Goal: Navigation & Orientation: Find specific page/section

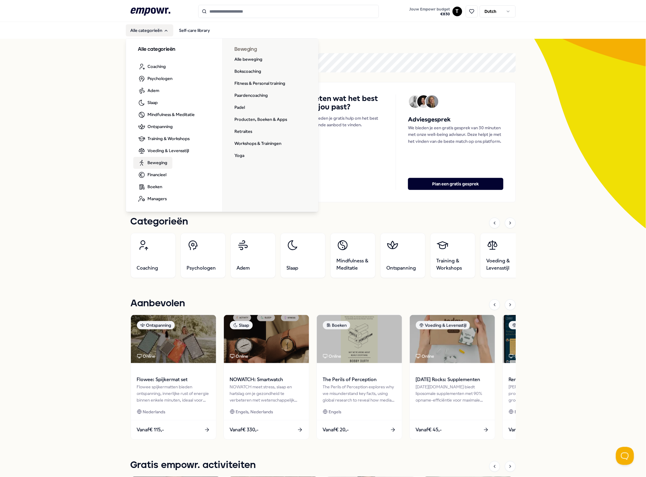
click at [150, 166] on span "Beweging" at bounding box center [158, 162] width 20 height 7
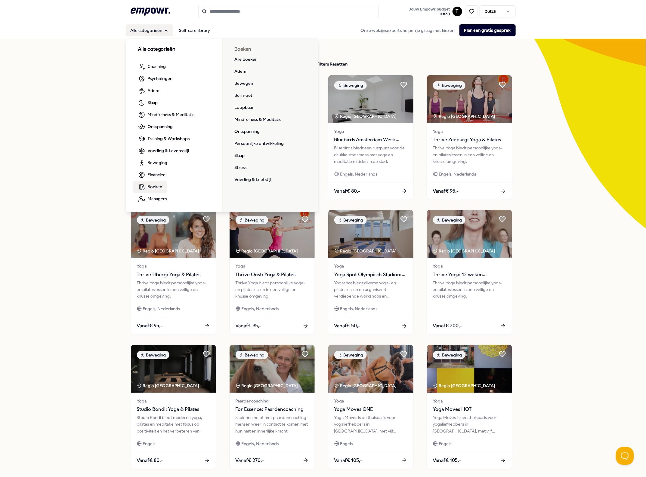
click at [150, 186] on span "Boeken" at bounding box center [155, 186] width 15 height 7
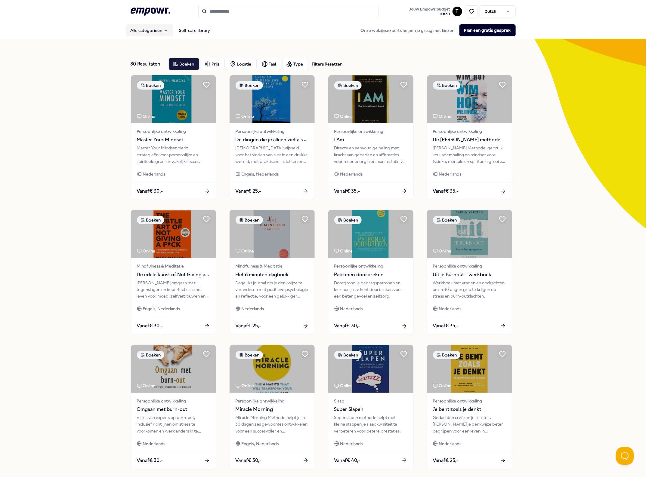
scroll to position [60, 0]
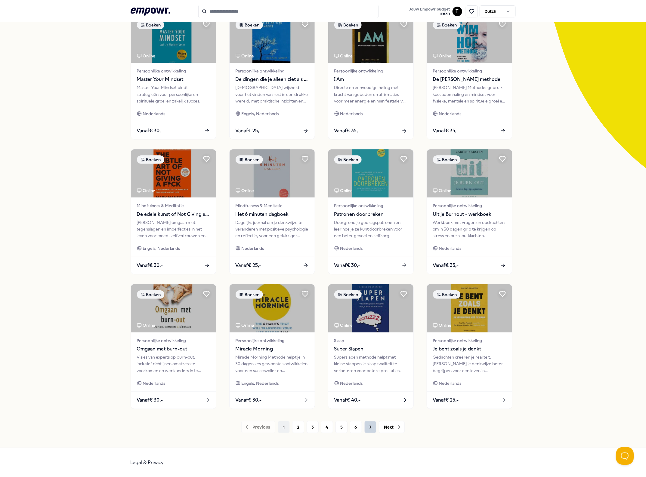
click at [372, 423] on button "7" at bounding box center [370, 427] width 12 height 12
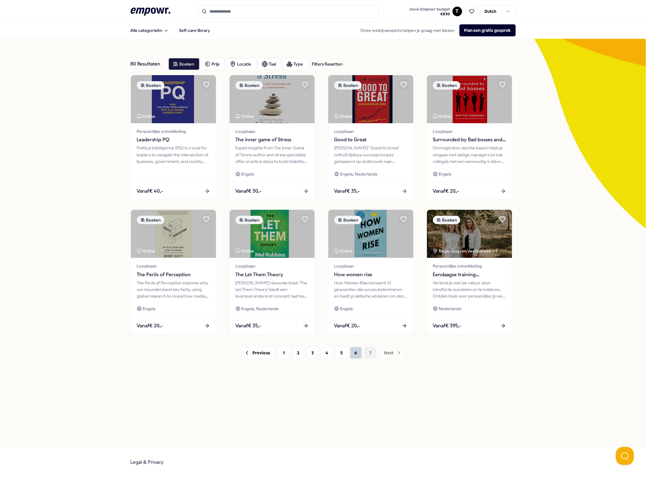
click at [354, 354] on button "6" at bounding box center [356, 353] width 12 height 12
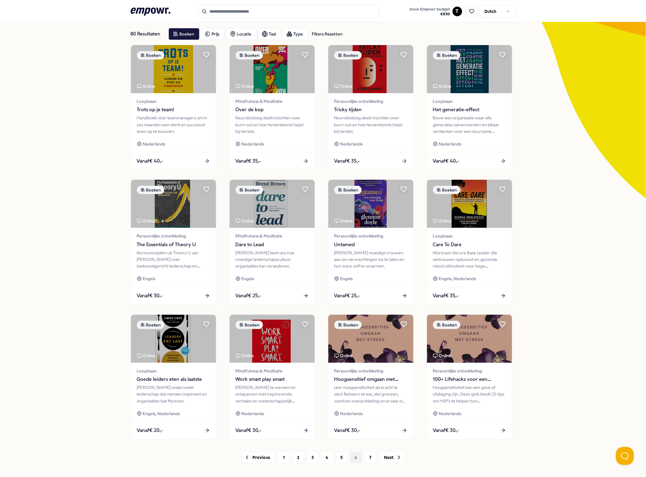
scroll to position [60, 0]
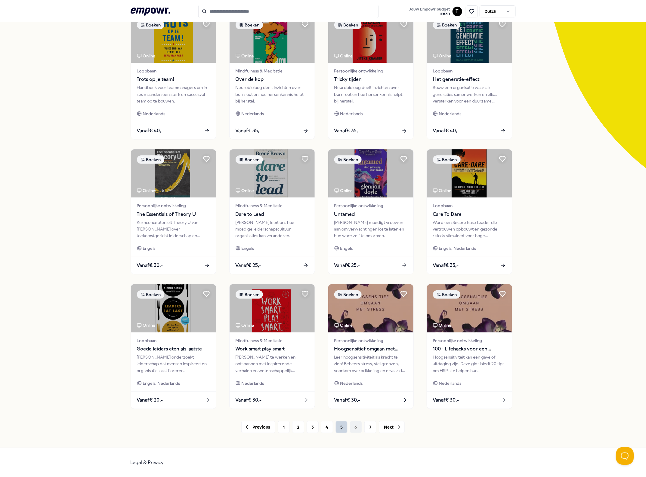
click at [336, 431] on button "5" at bounding box center [341, 427] width 12 height 12
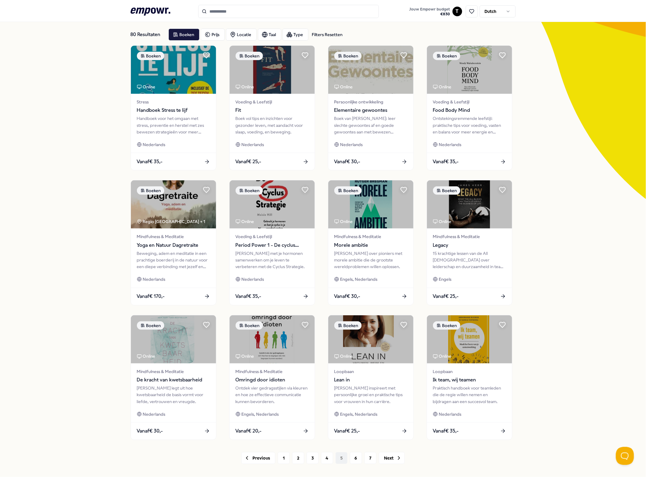
scroll to position [60, 0]
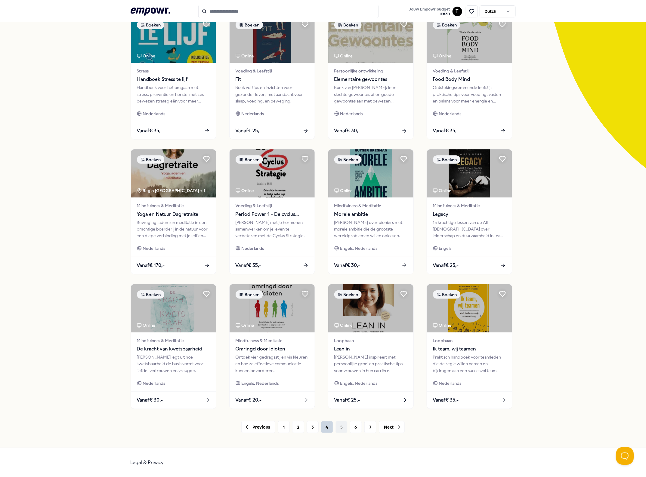
click at [324, 432] on button "4" at bounding box center [327, 427] width 12 height 12
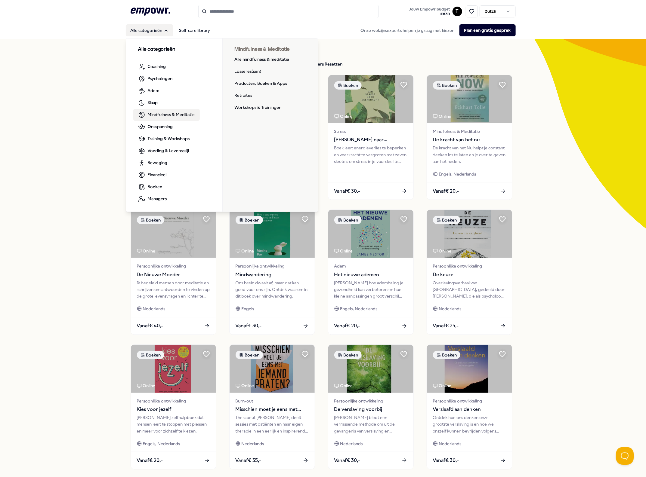
click at [166, 111] on link "Mindfulness & Meditatie" at bounding box center [166, 115] width 66 height 12
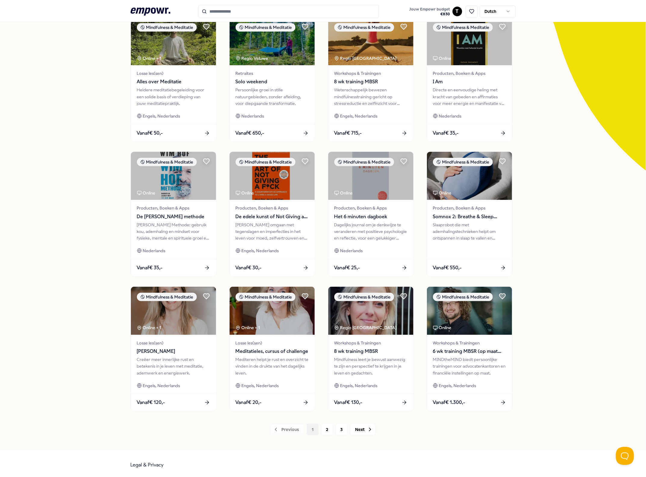
scroll to position [60, 0]
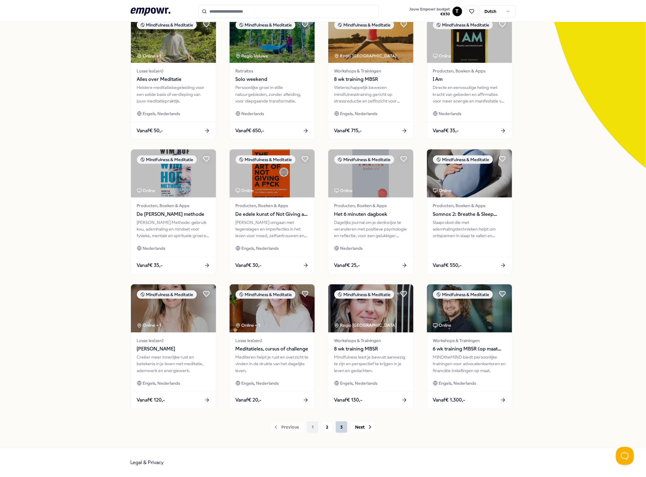
click at [340, 428] on button "3" at bounding box center [341, 427] width 12 height 12
